Goal: Find specific page/section: Find specific page/section

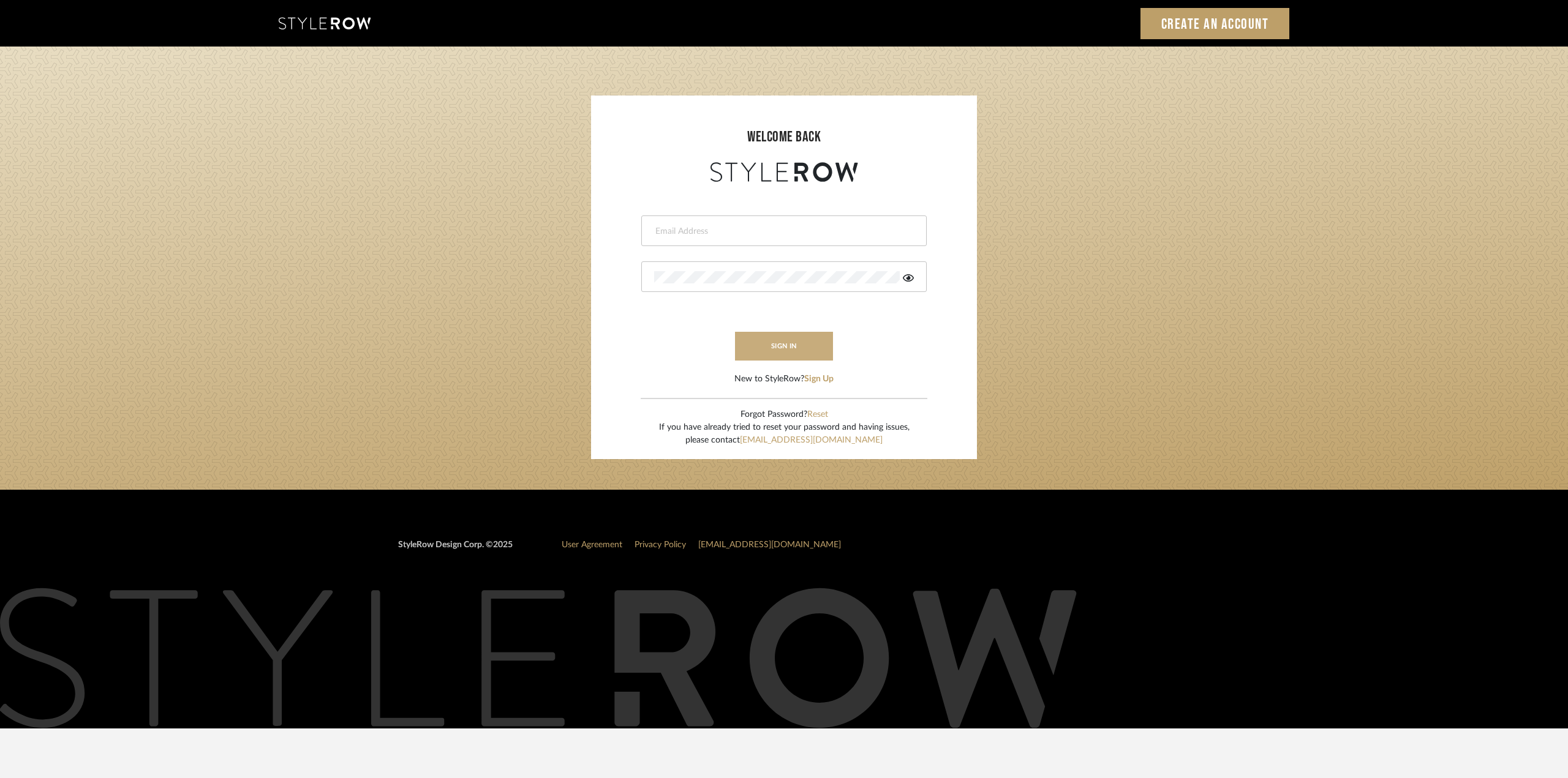
type input "[PERSON_NAME][EMAIL_ADDRESS][DOMAIN_NAME]"
click at [789, 347] on button "sign in" at bounding box center [784, 346] width 98 height 29
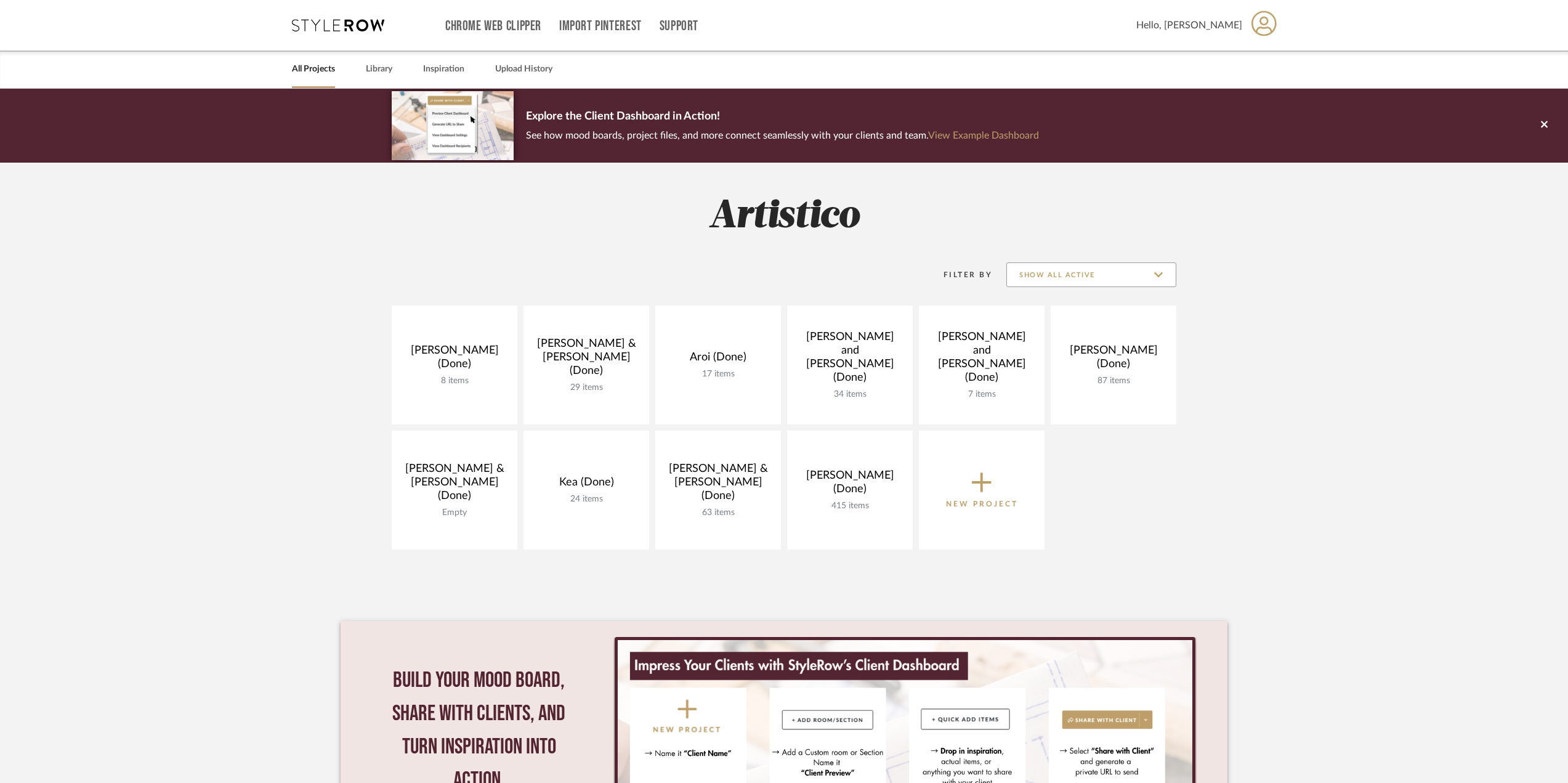
click at [1112, 272] on input "Show All Active" at bounding box center [1091, 275] width 170 height 25
click at [1079, 361] on span "Archived" at bounding box center [1093, 365] width 146 height 11
type input "Archived"
